Goal: Obtain resource: Download file/media

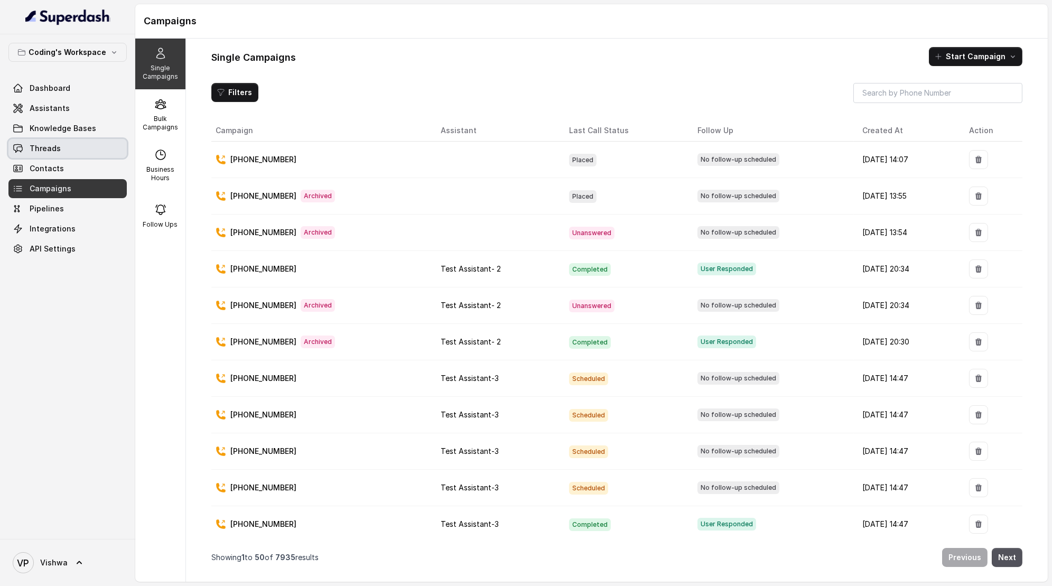
click at [44, 144] on span "Threads" at bounding box center [45, 148] width 31 height 11
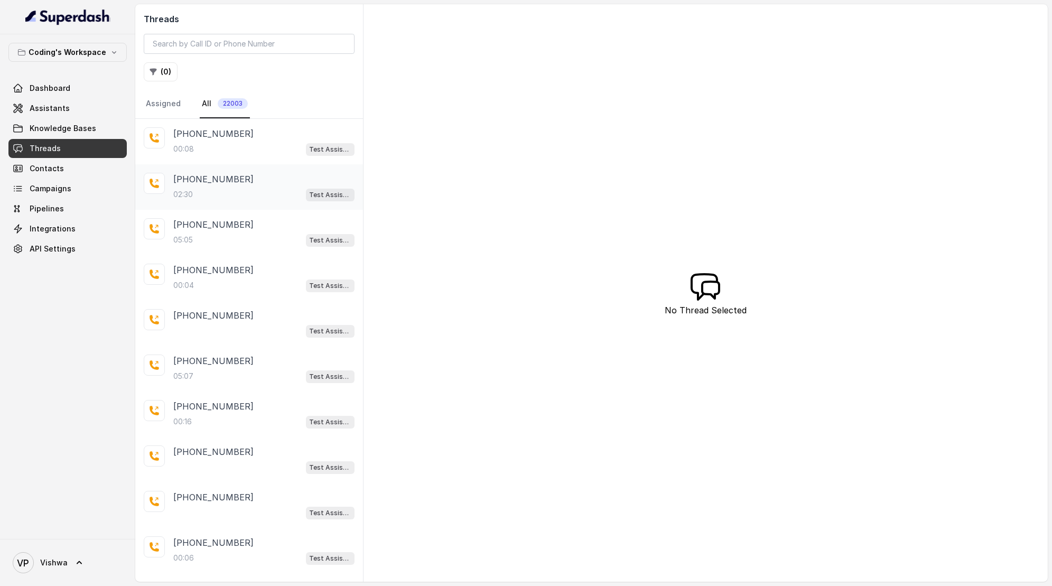
click at [210, 195] on div "02:30 Test Assistant- 2" at bounding box center [263, 195] width 181 height 14
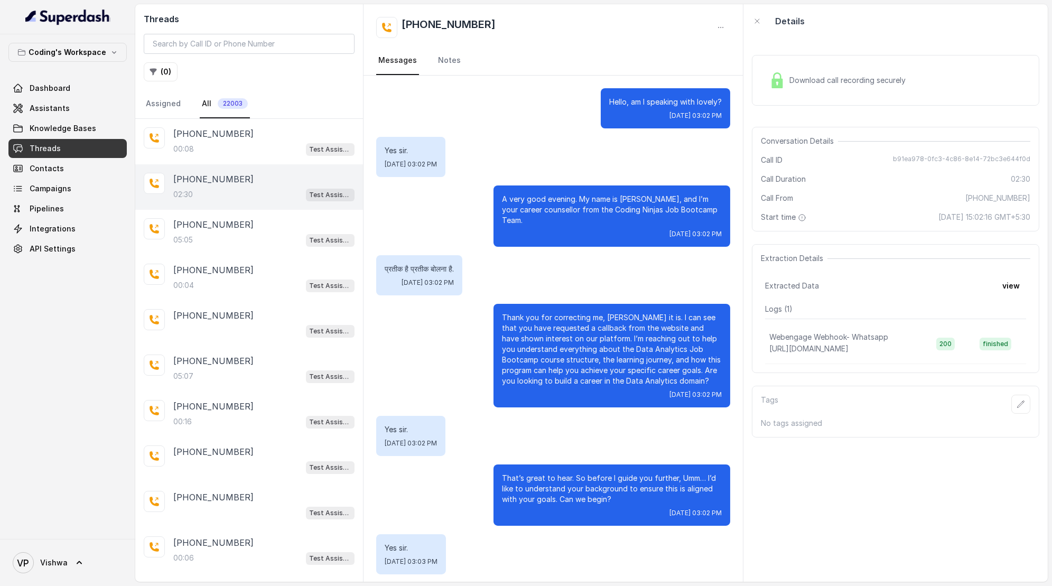
scroll to position [839, 0]
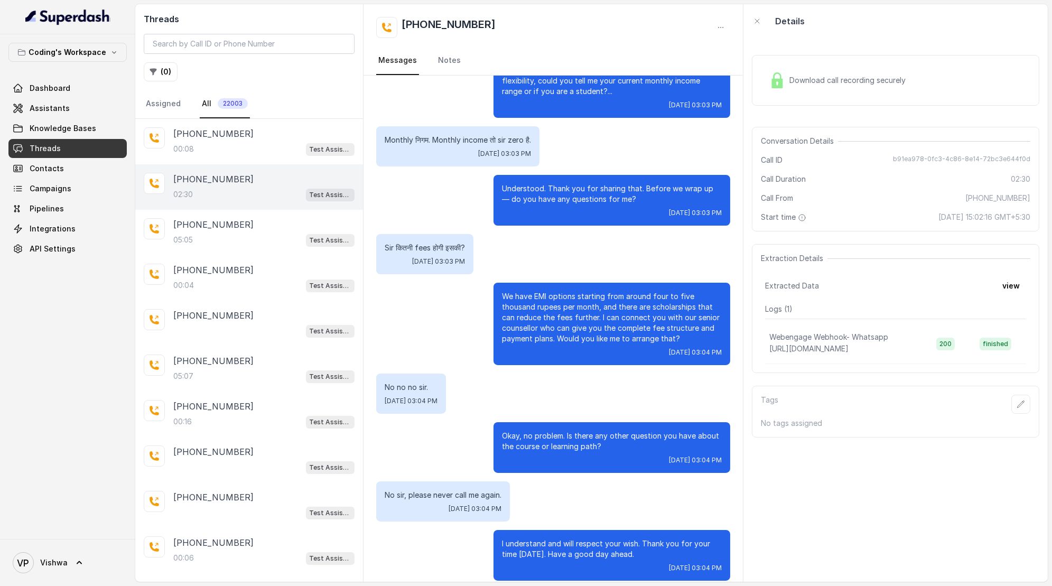
click at [852, 86] on div "Download call recording securely" at bounding box center [837, 80] width 145 height 24
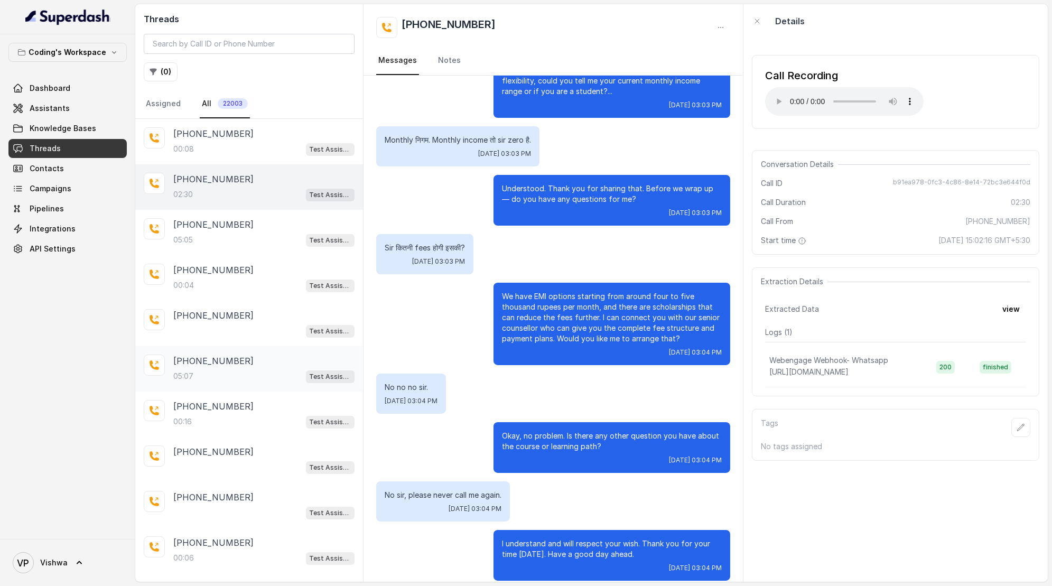
click at [206, 375] on div "05:07 Test Assistant- 2" at bounding box center [263, 376] width 181 height 14
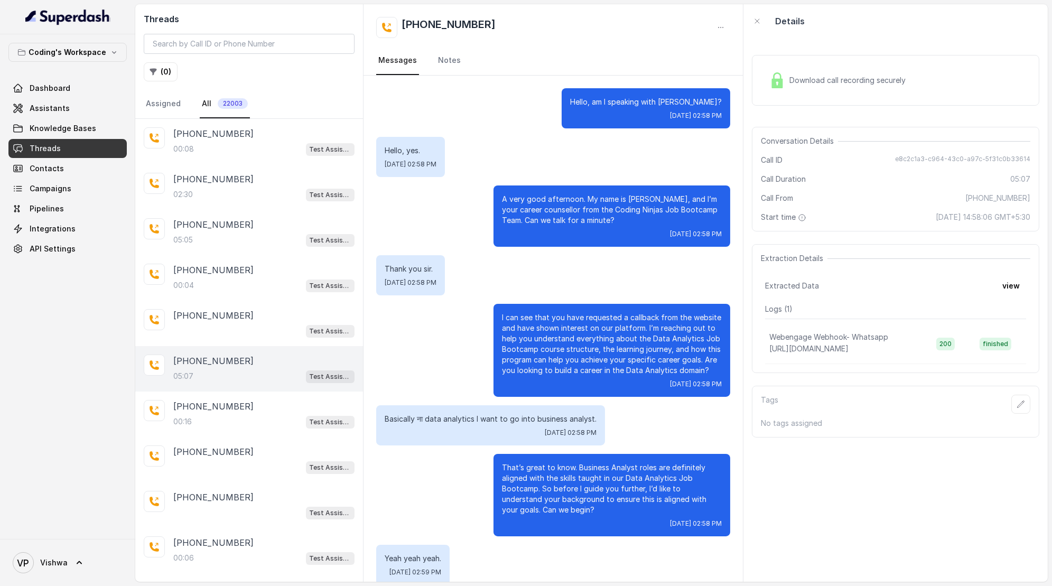
scroll to position [1380, 0]
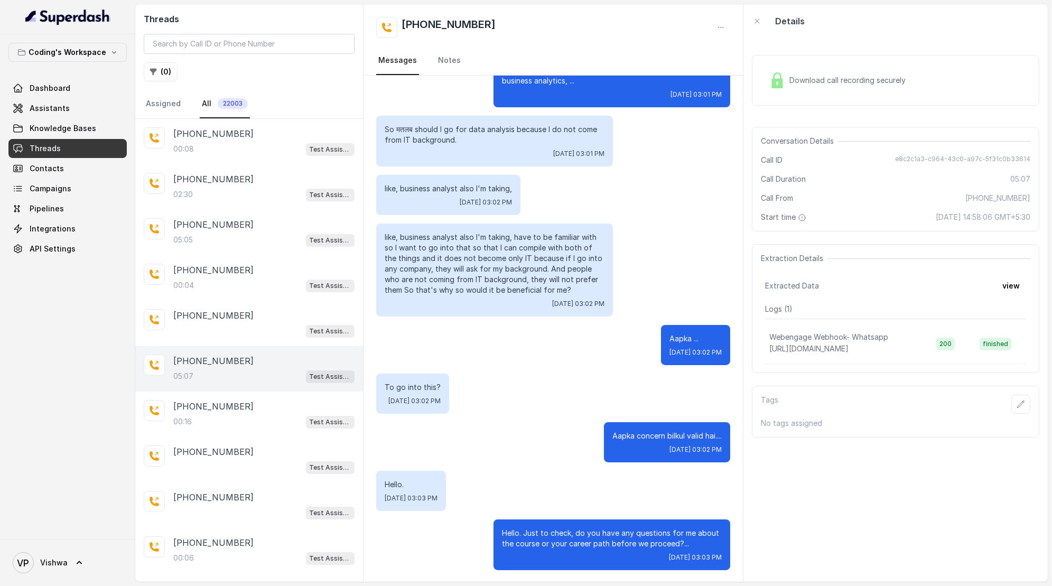
click at [839, 73] on div "Download call recording securely" at bounding box center [837, 80] width 145 height 24
